Goal: Task Accomplishment & Management: Use online tool/utility

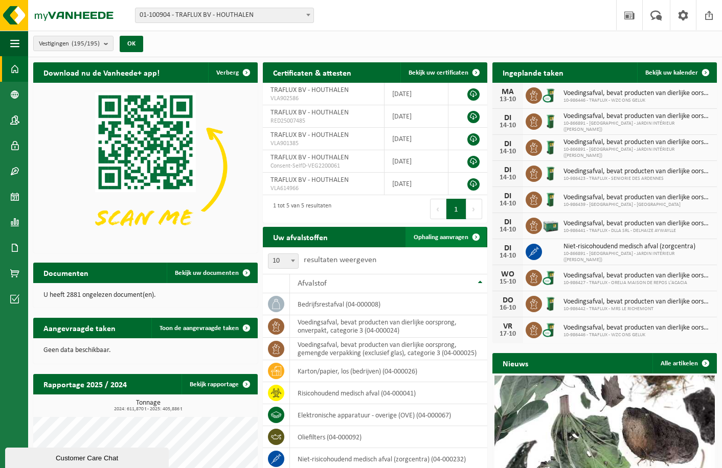
click at [448, 241] on link "Ophaling aanvragen" at bounding box center [445, 237] width 81 height 20
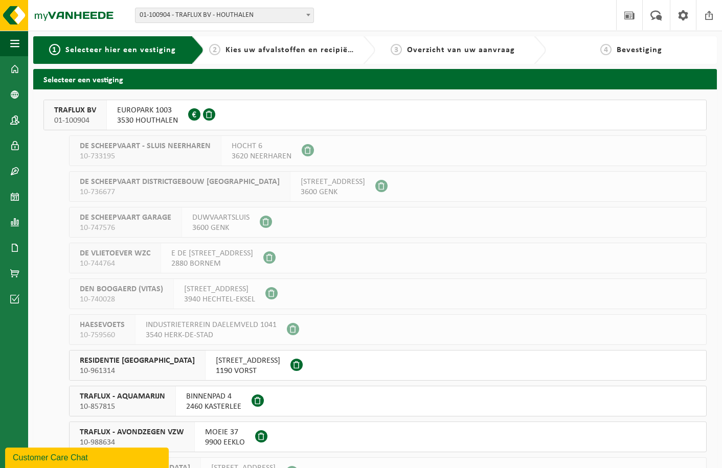
click at [54, 106] on div "TRAFLUX BV 01-100904" at bounding box center [75, 115] width 63 height 30
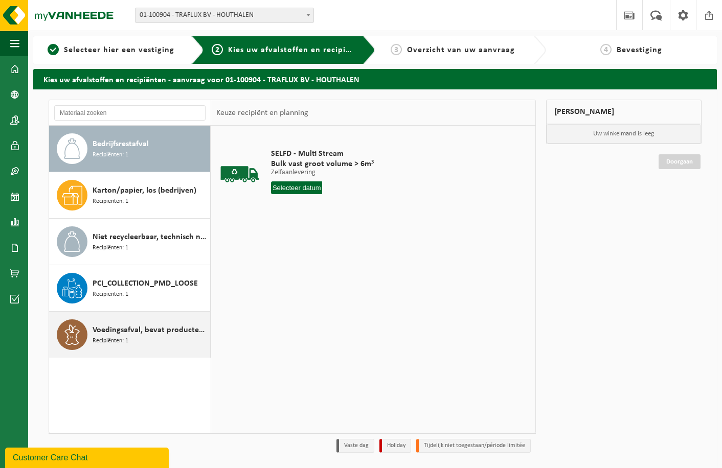
click at [112, 336] on span "Recipiënten: 1" at bounding box center [111, 341] width 36 height 10
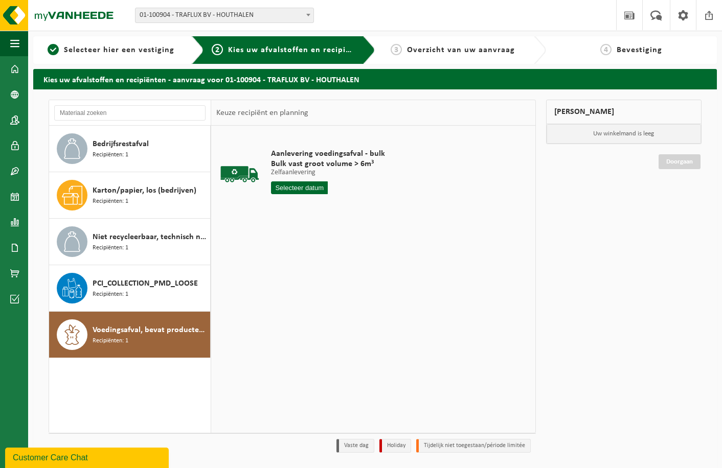
click at [305, 193] on input "text" at bounding box center [299, 188] width 57 height 13
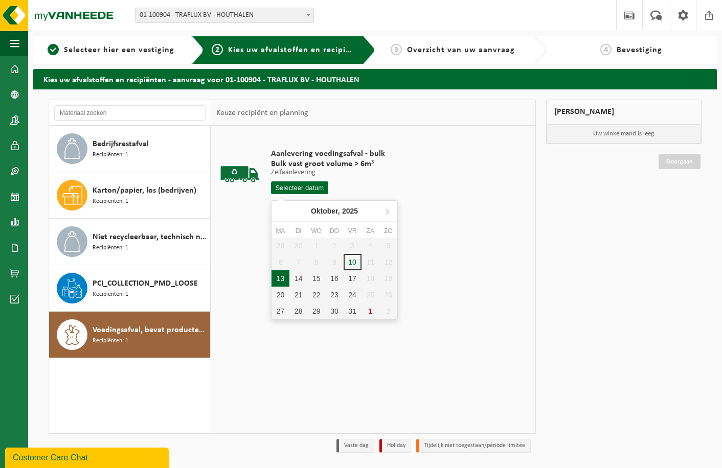
click at [280, 279] on div "13" at bounding box center [281, 278] width 18 height 16
type input "Van 2025-10-13"
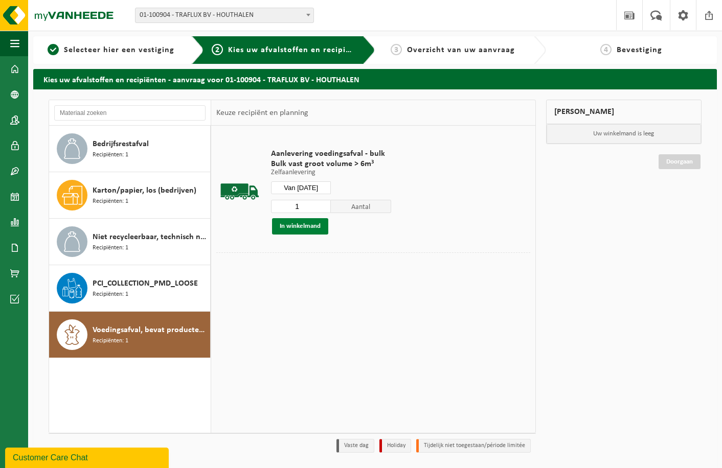
click at [295, 227] on button "In winkelmand" at bounding box center [300, 226] width 56 height 16
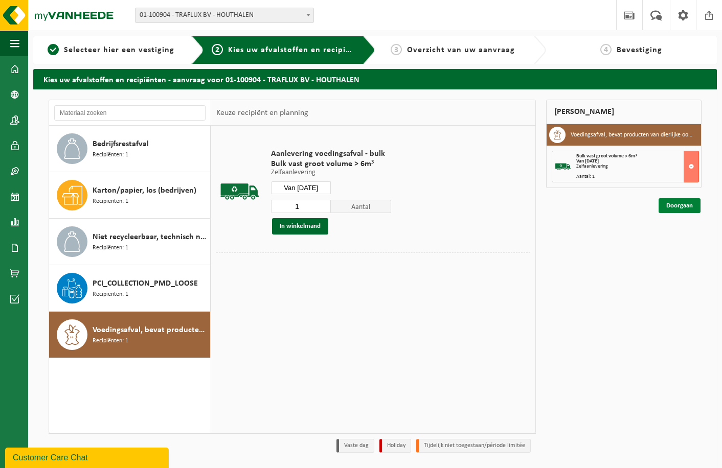
click at [687, 205] on link "Doorgaan" at bounding box center [680, 205] width 42 height 15
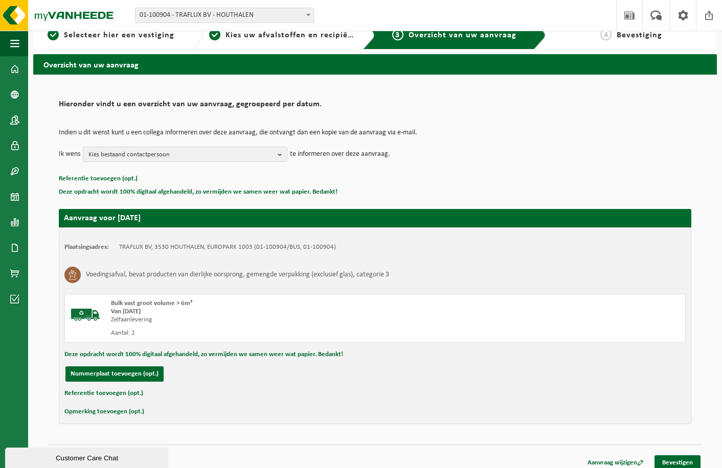
scroll to position [22, 0]
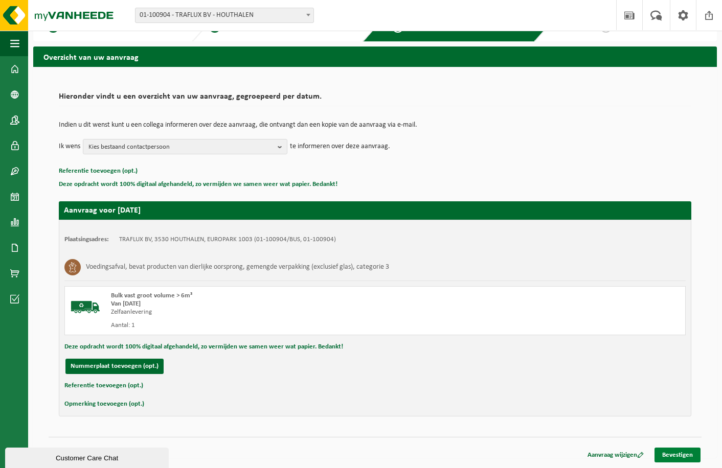
click at [688, 449] on link "Bevestigen" at bounding box center [678, 455] width 46 height 15
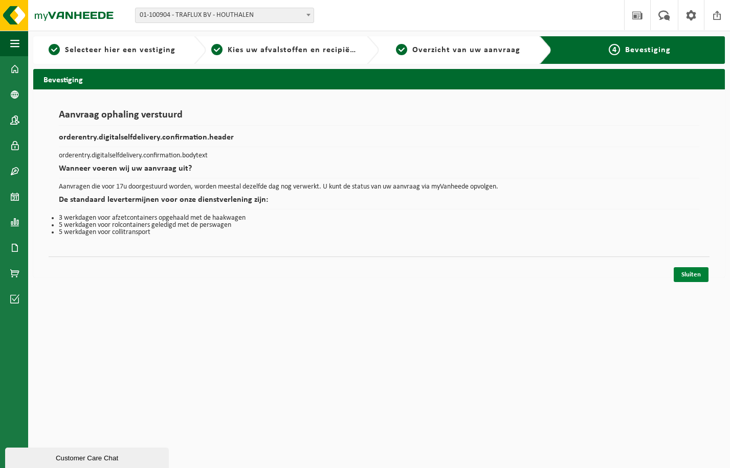
click at [688, 279] on link "Sluiten" at bounding box center [690, 274] width 35 height 15
